Goal: Task Accomplishment & Management: Manage account settings

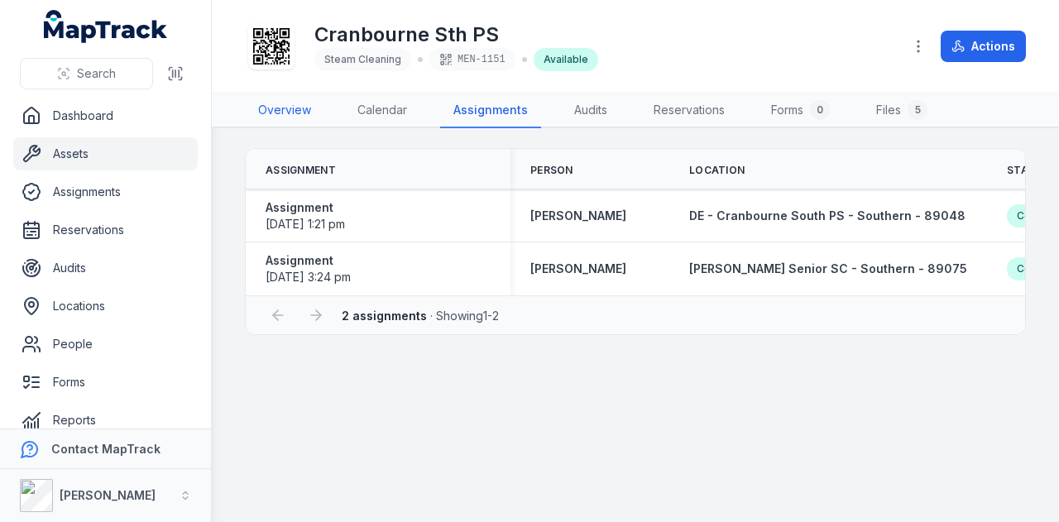
click at [271, 107] on link "Overview" at bounding box center [284, 111] width 79 height 35
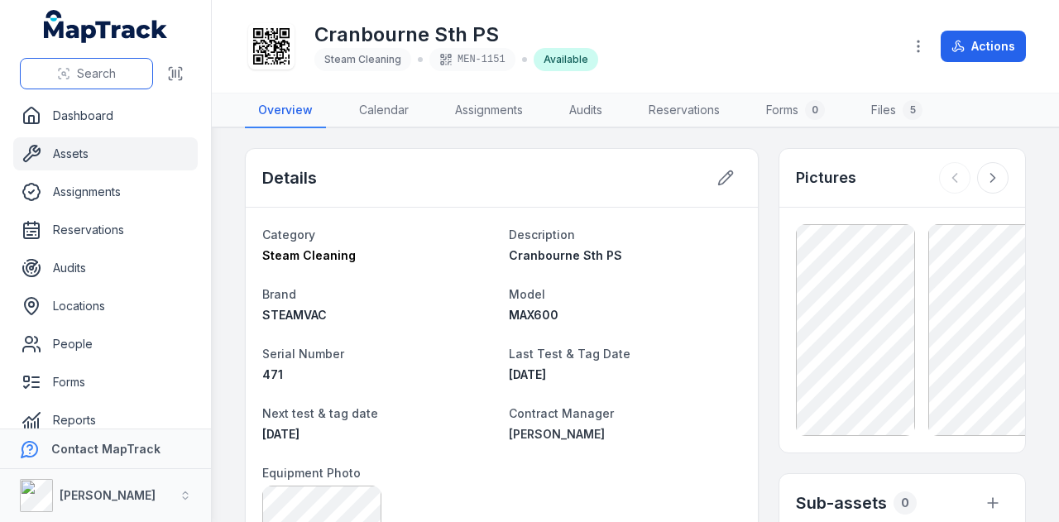
click at [74, 74] on button "Search" at bounding box center [86, 73] width 133 height 31
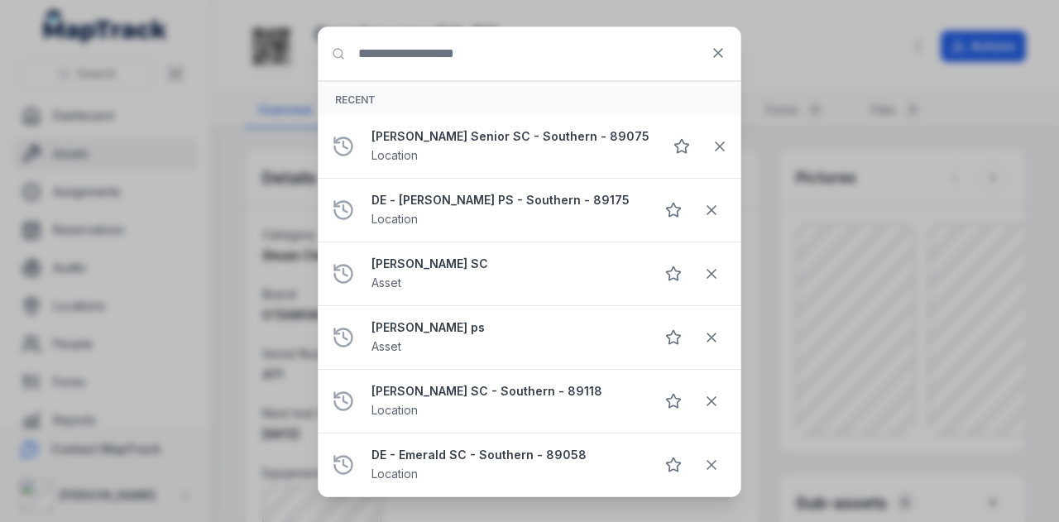
click at [617, 69] on input "Search for anything" at bounding box center [530, 53] width 422 height 53
paste input "**********"
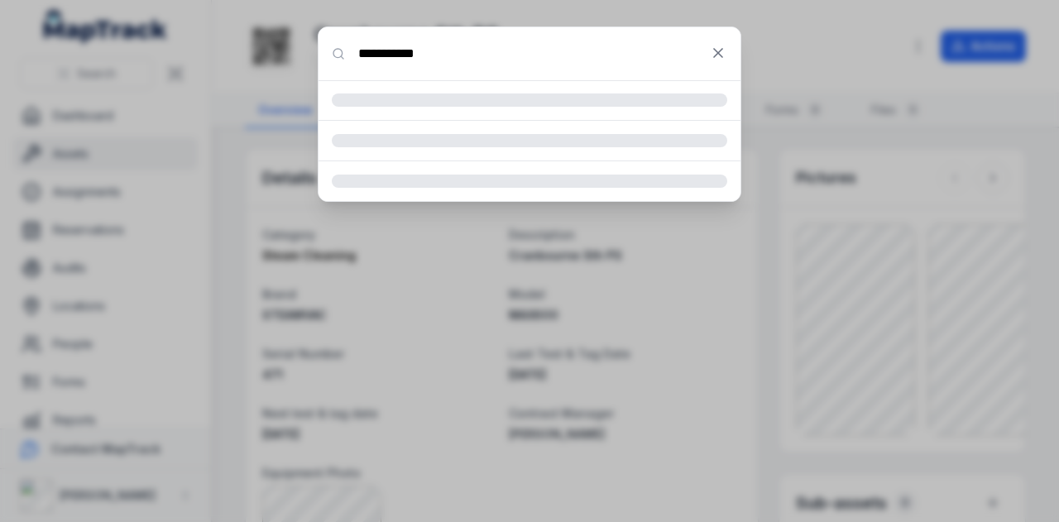
type input "**********"
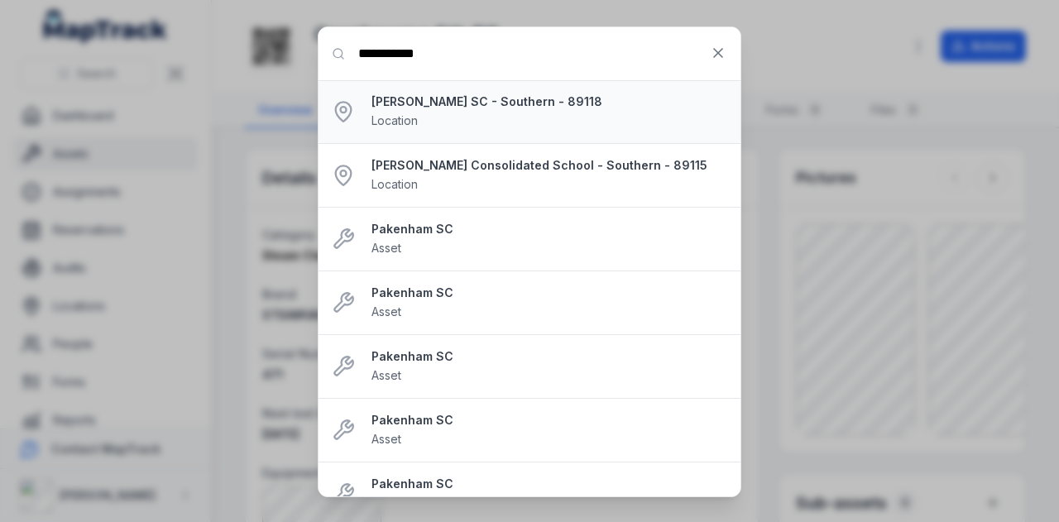
click at [538, 118] on div "DE - Pakenham SC - Southern - 89118 Location" at bounding box center [550, 112] width 356 height 36
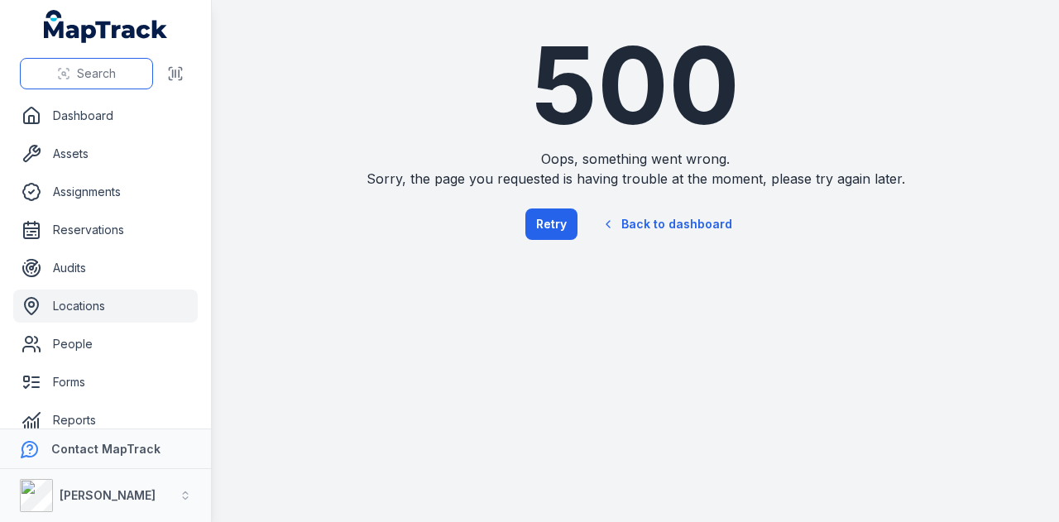
click at [90, 69] on span "Search" at bounding box center [96, 73] width 39 height 17
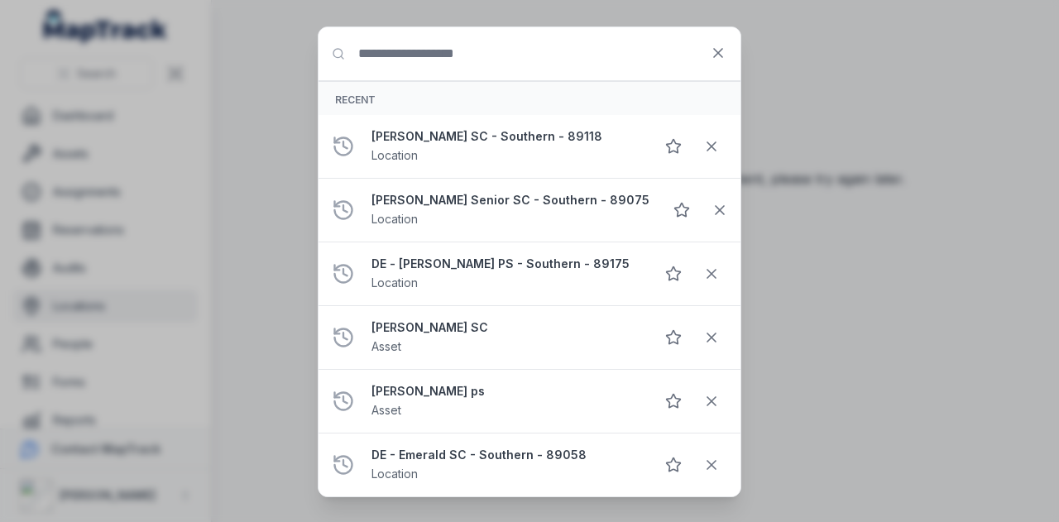
click at [412, 60] on input "Search for anything" at bounding box center [530, 53] width 422 height 53
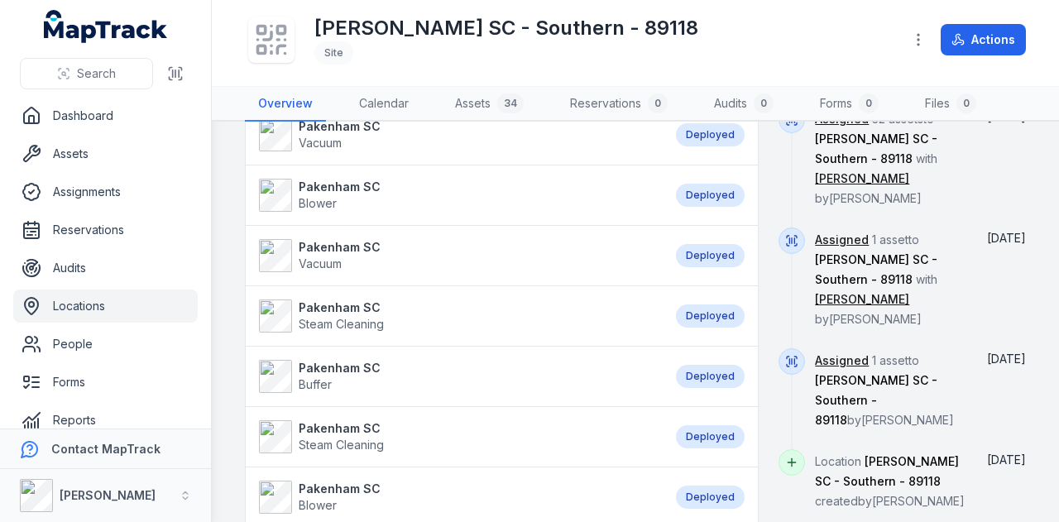
scroll to position [1324, 0]
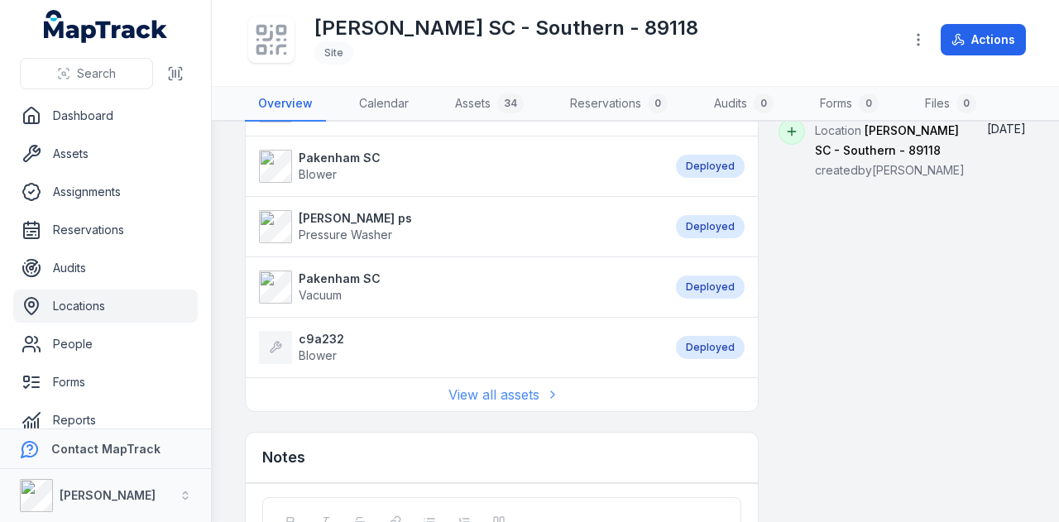
click at [498, 385] on link "View all assets" at bounding box center [503, 395] width 108 height 20
click at [506, 388] on link "View all assets" at bounding box center [503, 395] width 108 height 20
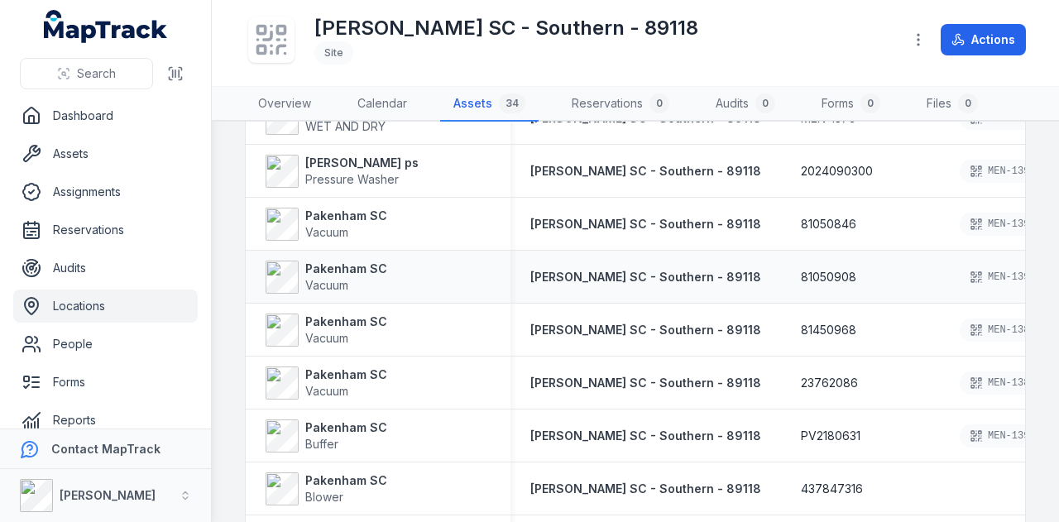
scroll to position [746, 0]
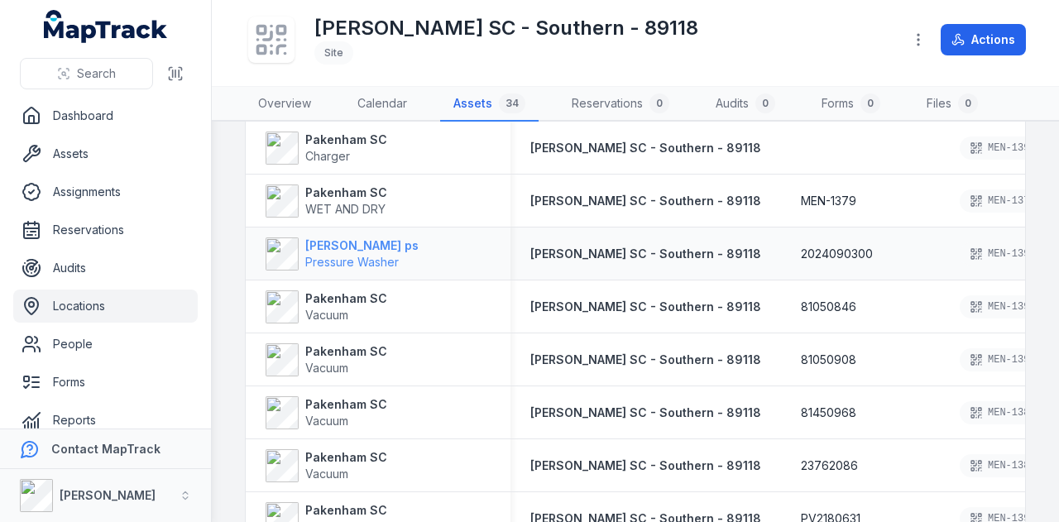
click at [360, 248] on strong "[PERSON_NAME] ps" at bounding box center [361, 246] width 113 height 17
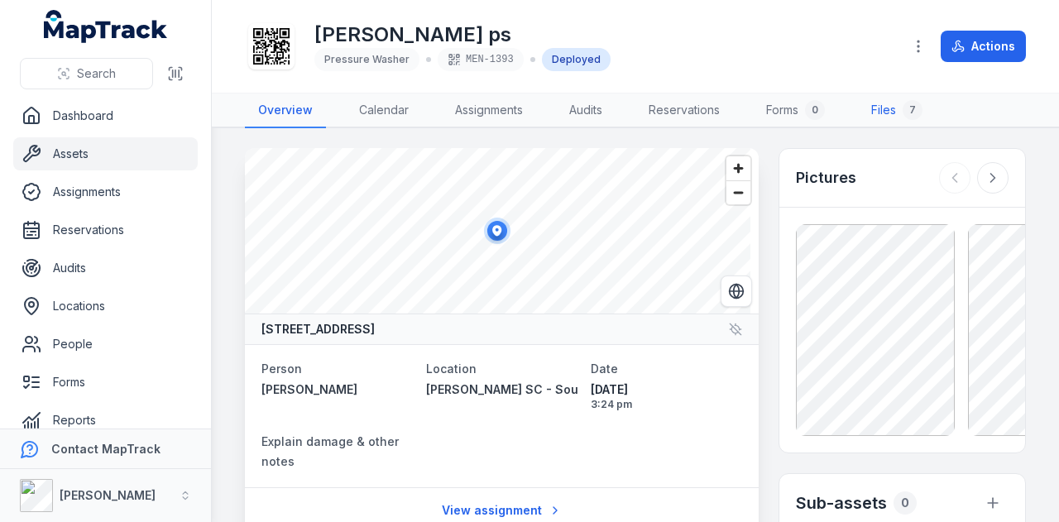
click at [882, 111] on link "Files 7" at bounding box center [897, 111] width 78 height 35
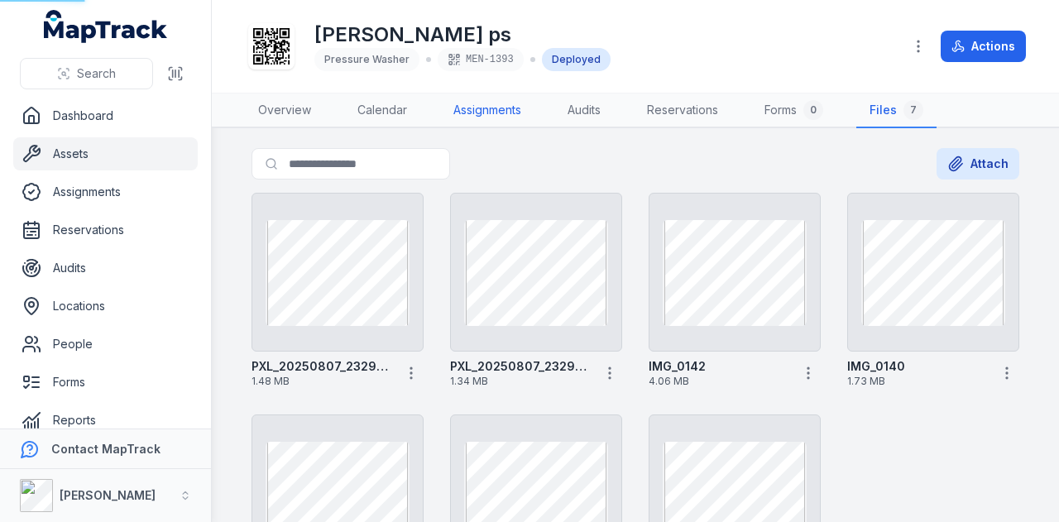
click at [493, 106] on link "Assignments" at bounding box center [487, 111] width 94 height 35
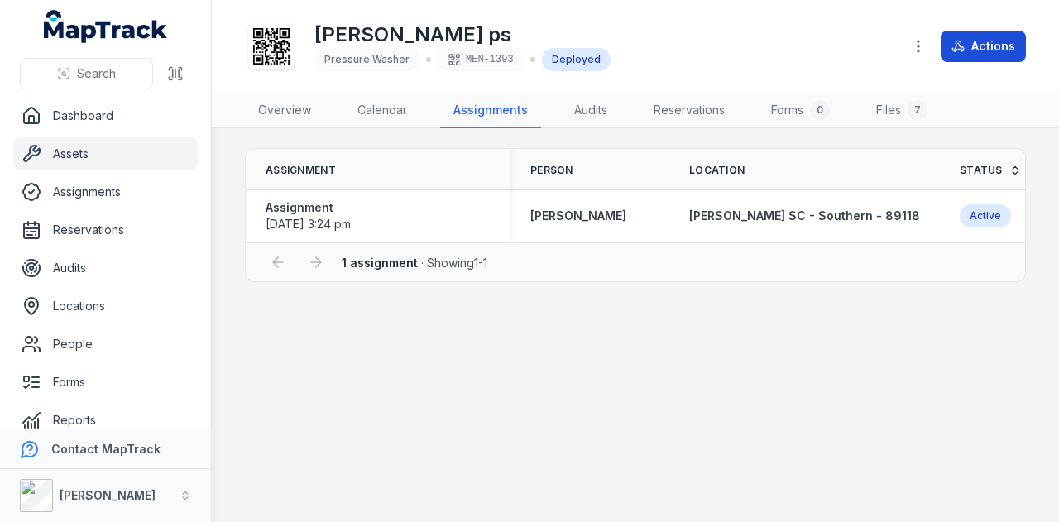
click at [986, 58] on button "Actions" at bounding box center [983, 46] width 85 height 31
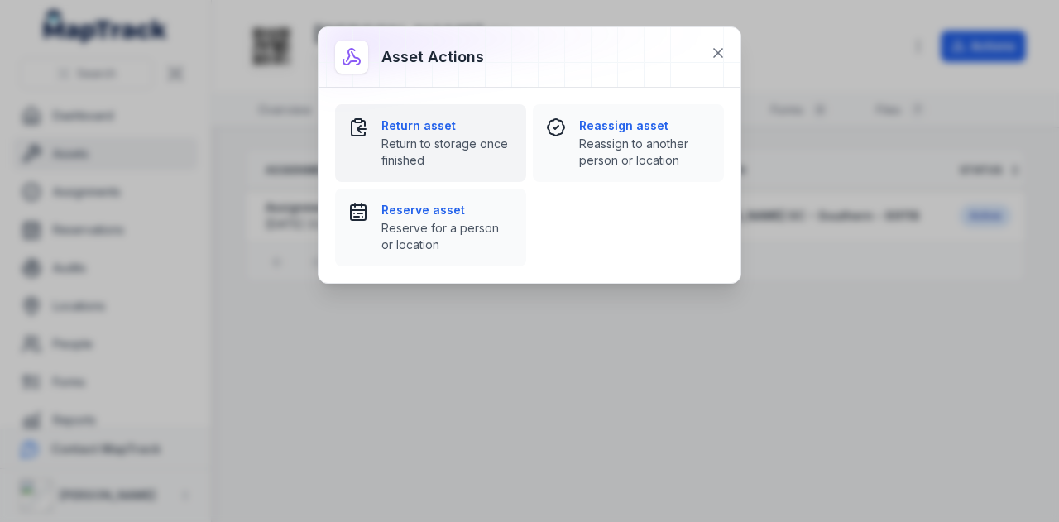
click at [478, 134] on div "Return asset Return to storage once finished" at bounding box center [448, 143] width 132 height 51
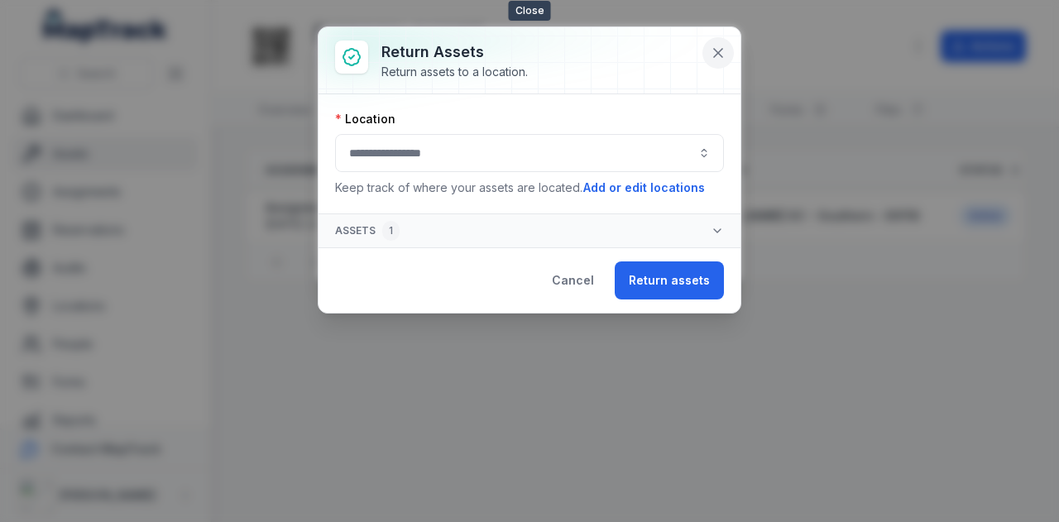
click at [722, 46] on icon at bounding box center [718, 53] width 17 height 17
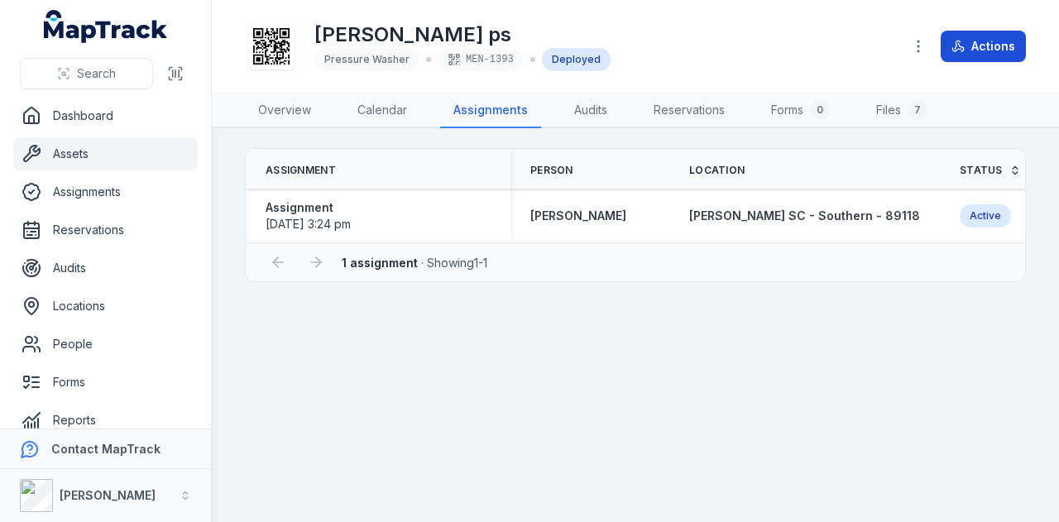
click at [1018, 50] on button "Actions" at bounding box center [983, 46] width 85 height 31
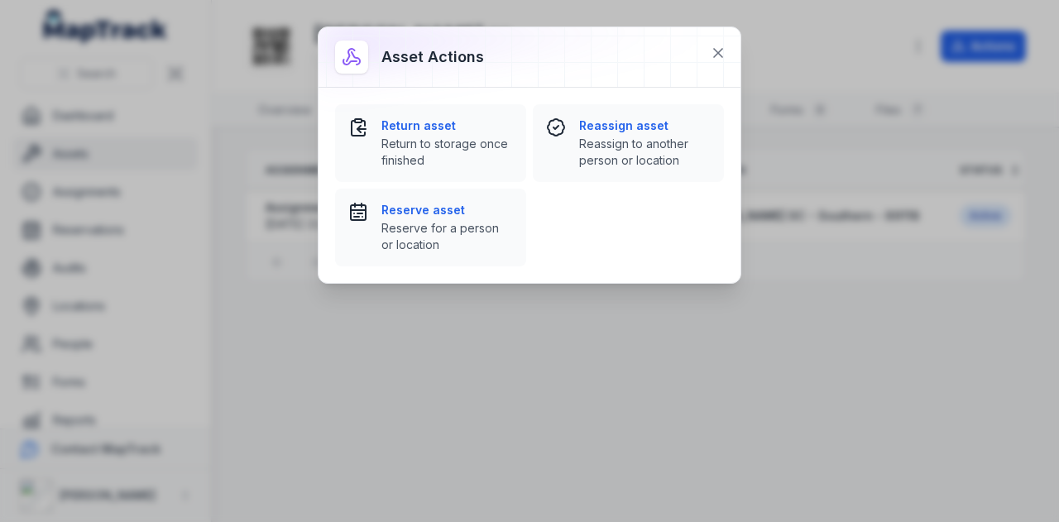
click at [531, 122] on div "Return asset Return to storage once finished Reassign asset Reassign to another…" at bounding box center [529, 185] width 389 height 162
click at [504, 132] on strong "Return asset" at bounding box center [448, 126] width 132 height 17
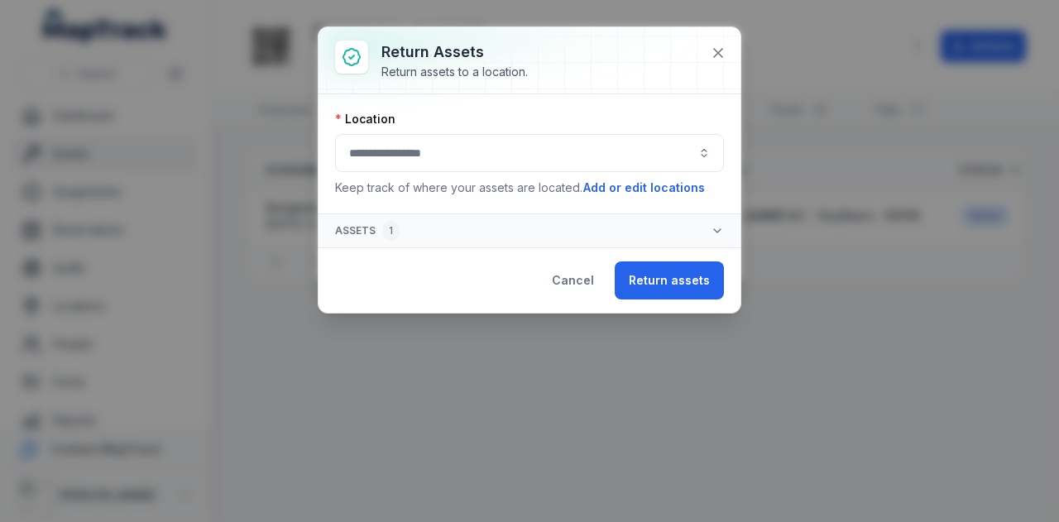
click at [551, 156] on button "button" at bounding box center [529, 153] width 389 height 38
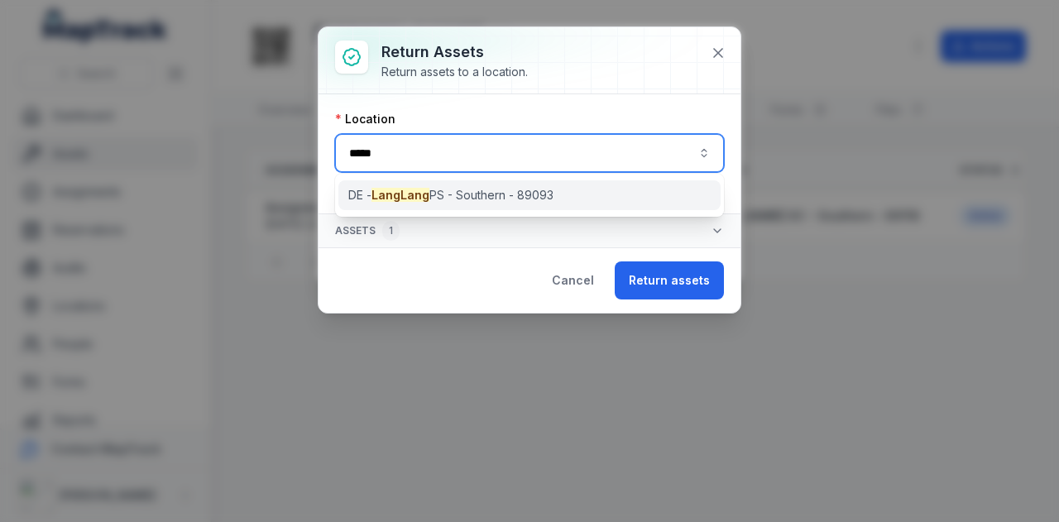
type input "****"
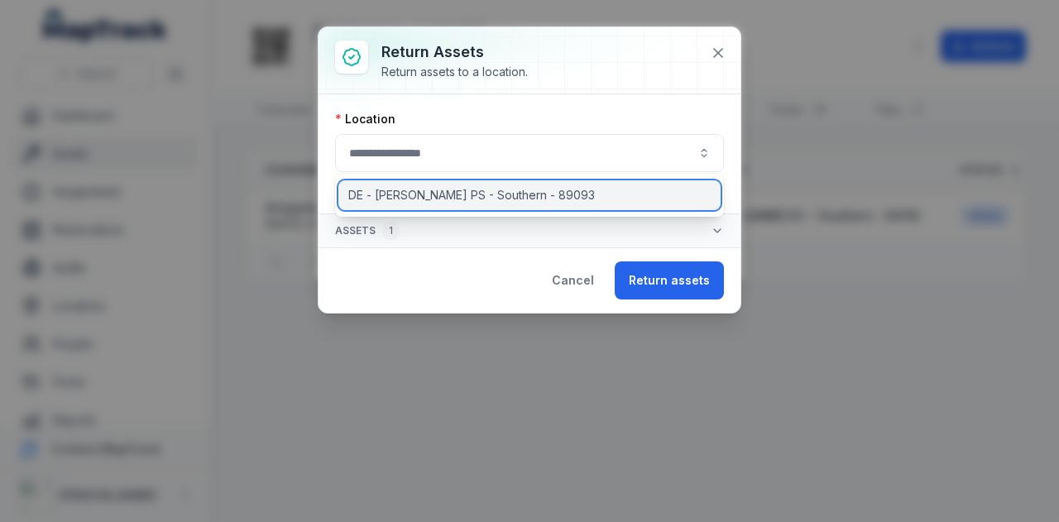
click at [515, 209] on div "DE - [PERSON_NAME] PS - Southern - 89093" at bounding box center [529, 195] width 383 height 30
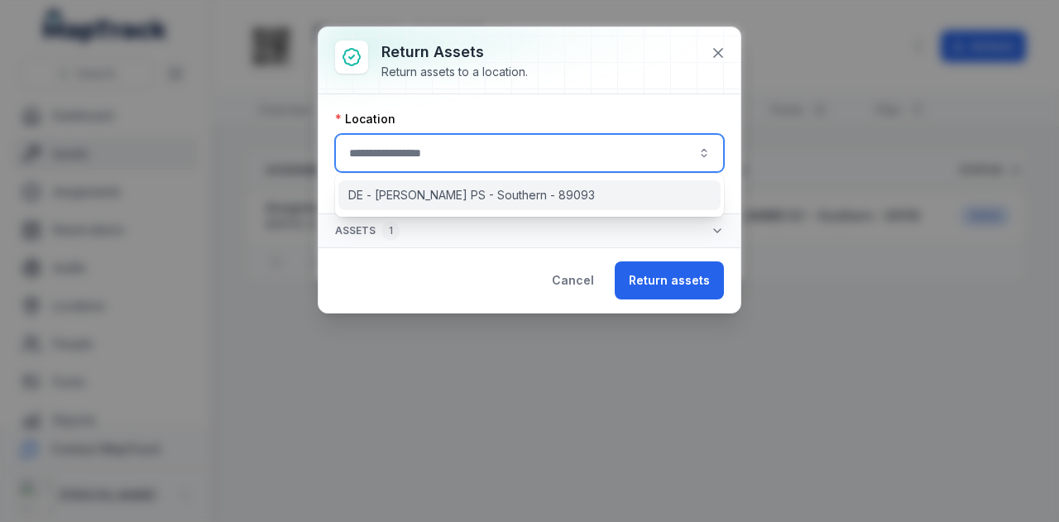
type input "**********"
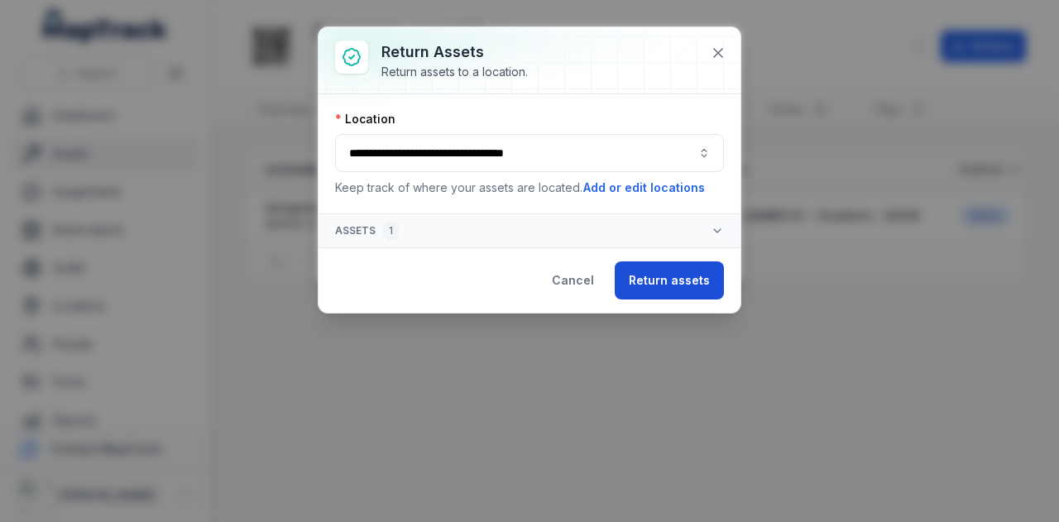
click at [664, 271] on button "Return assets" at bounding box center [669, 281] width 109 height 38
